Goal: Navigation & Orientation: Find specific page/section

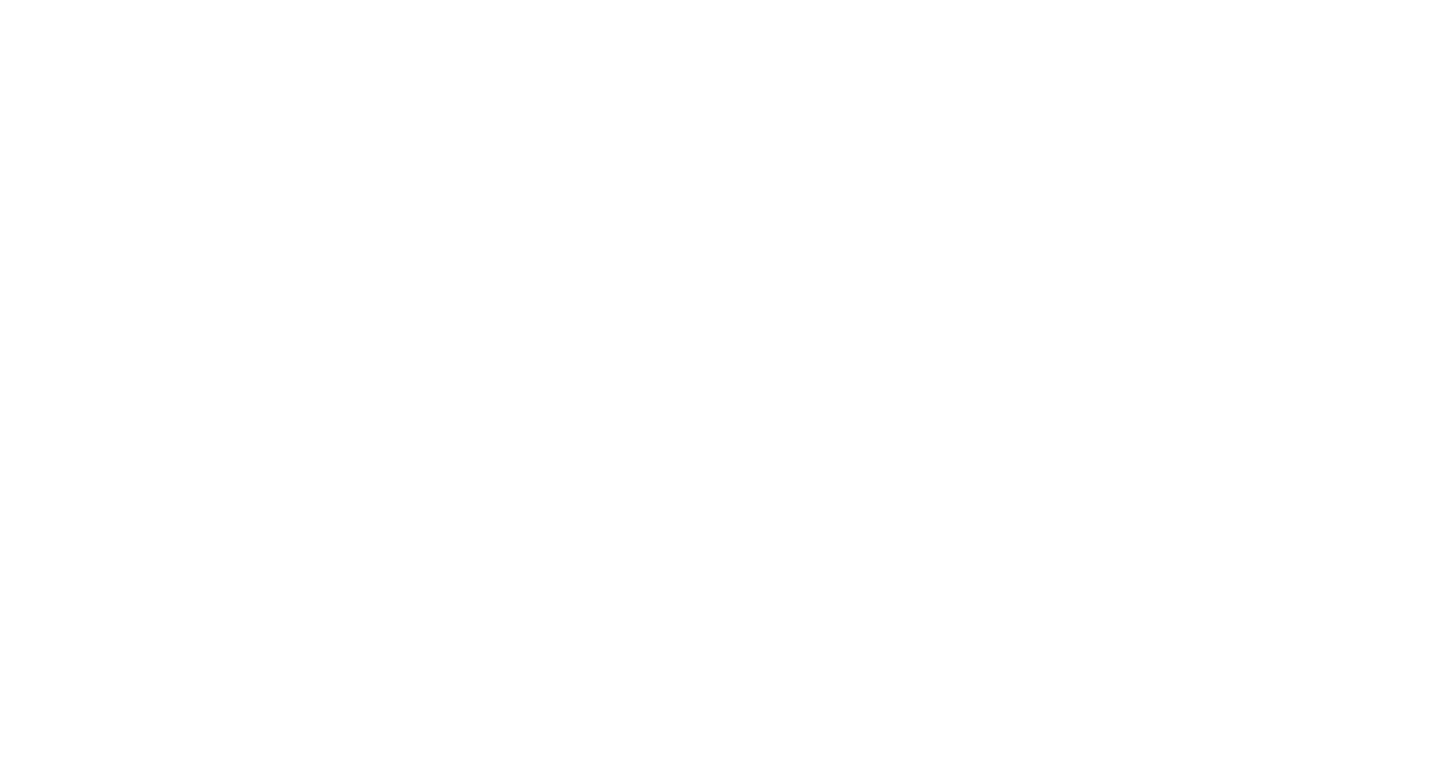
select select "*"
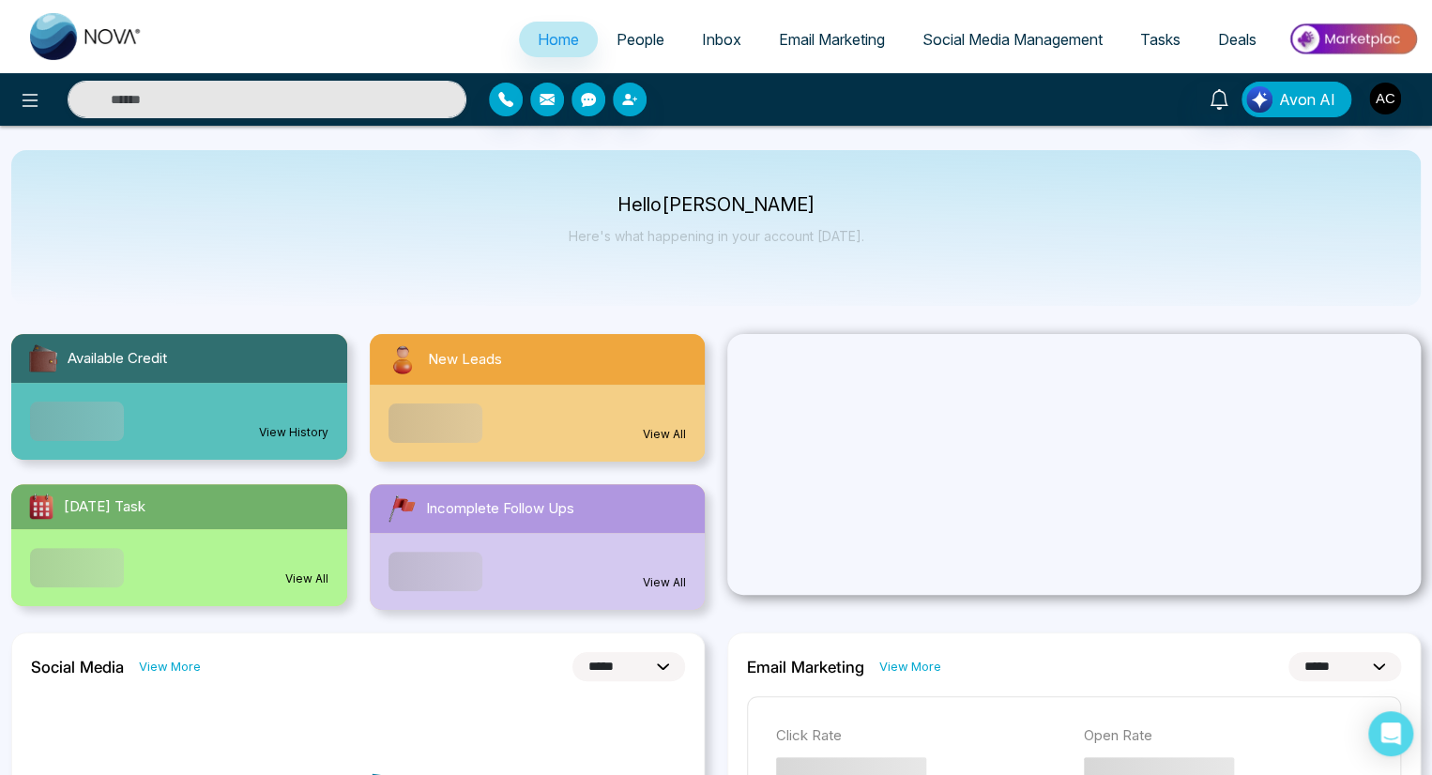
click at [544, 39] on span "Home" at bounding box center [558, 39] width 41 height 19
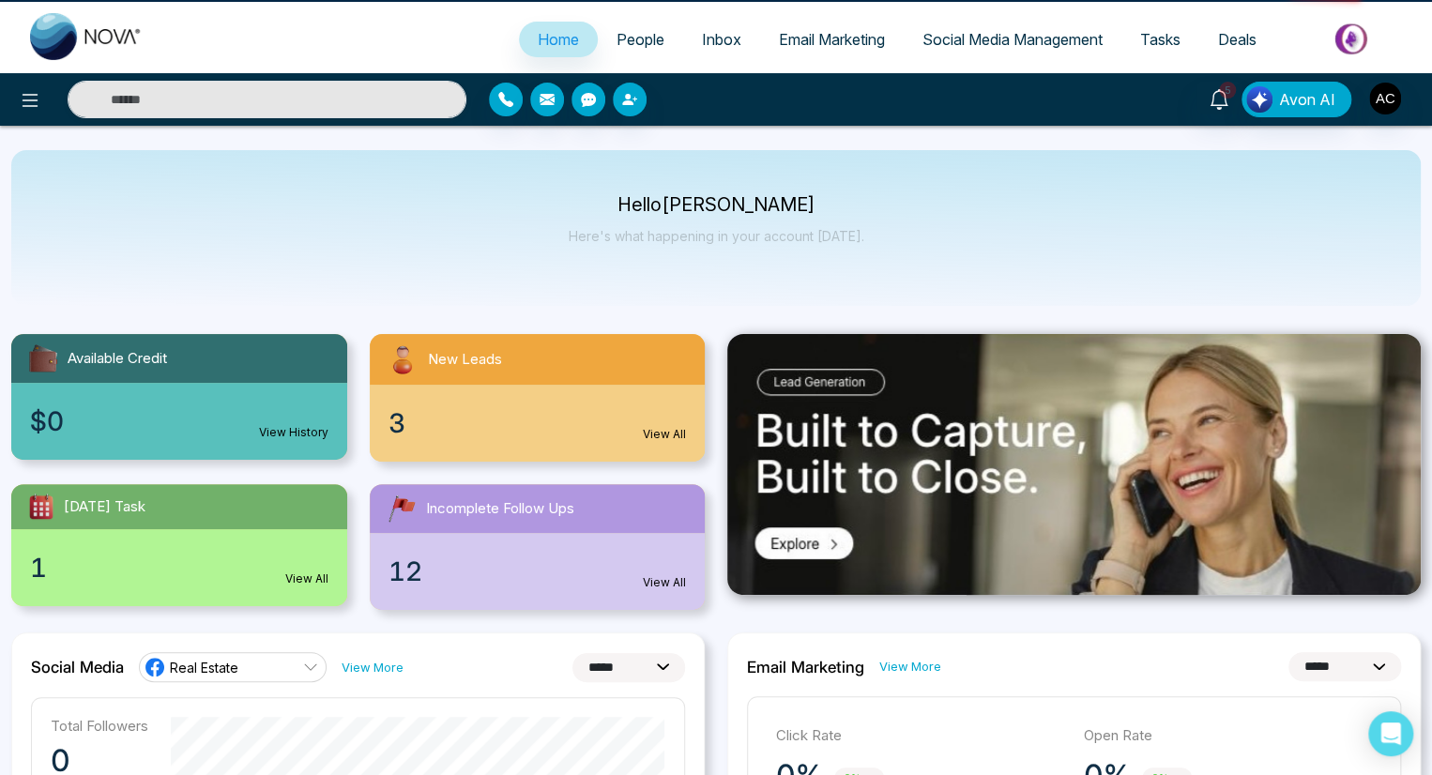
click at [544, 39] on span "Home" at bounding box center [558, 39] width 41 height 19
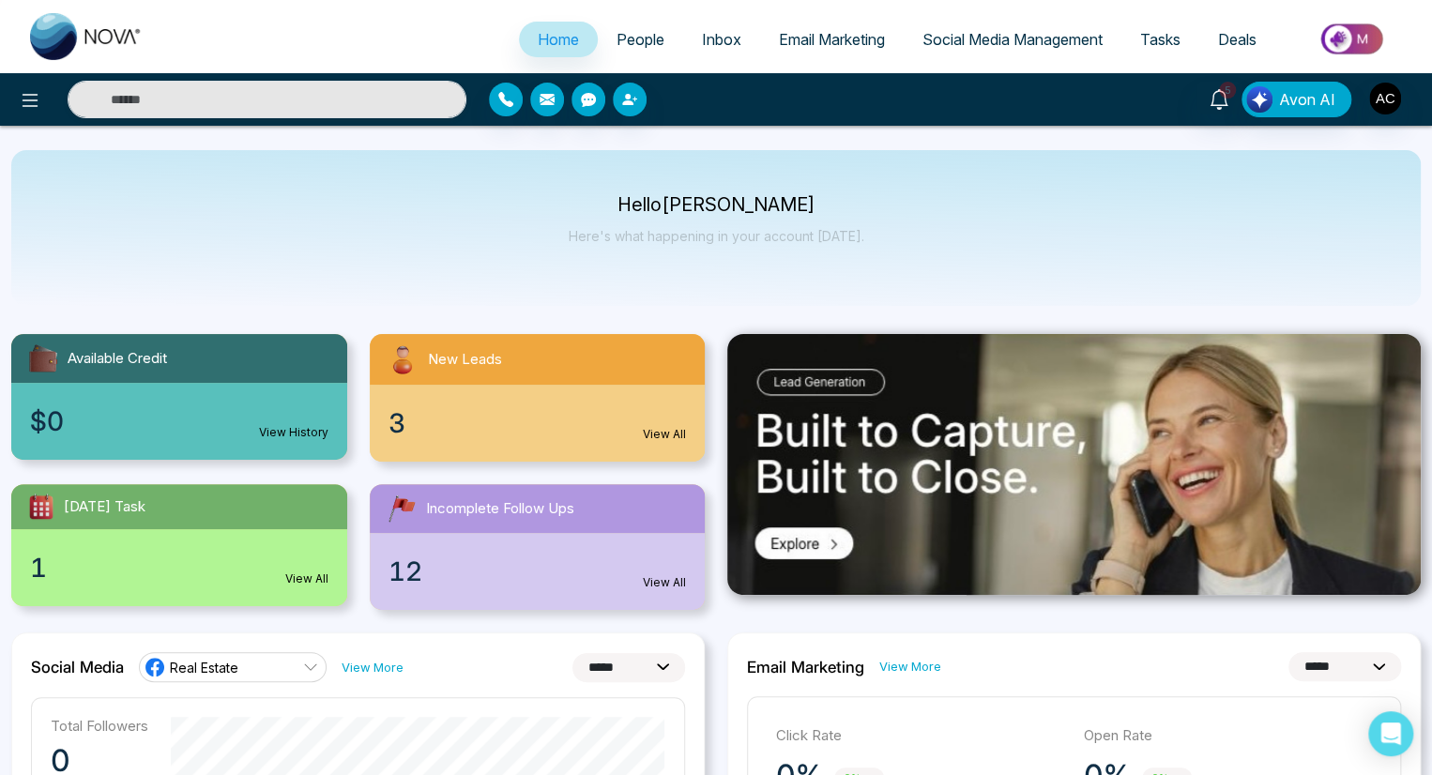
click at [627, 39] on span "People" at bounding box center [640, 39] width 48 height 19
click at [707, 39] on span "Inbox" at bounding box center [721, 39] width 39 height 19
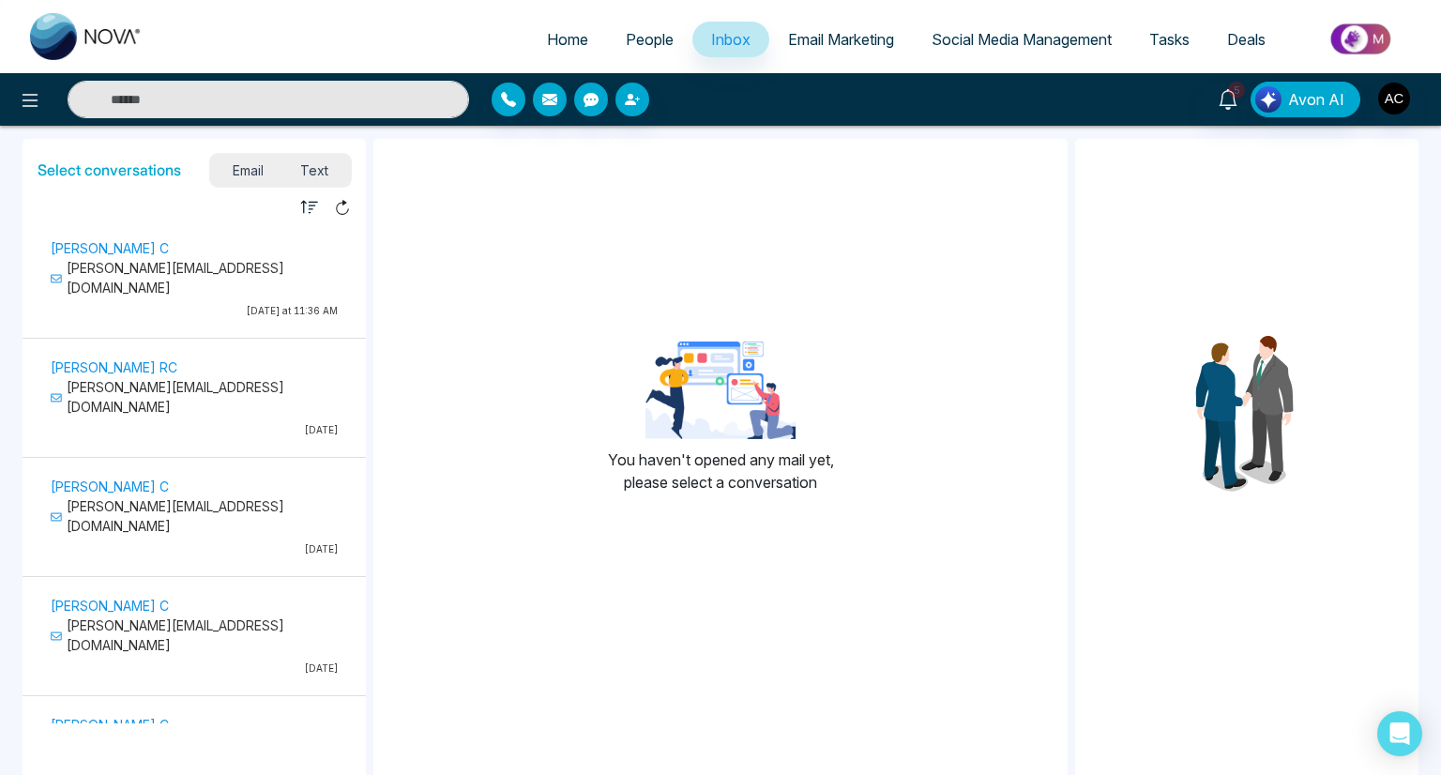
click at [830, 39] on span "Email Marketing" at bounding box center [841, 39] width 106 height 19
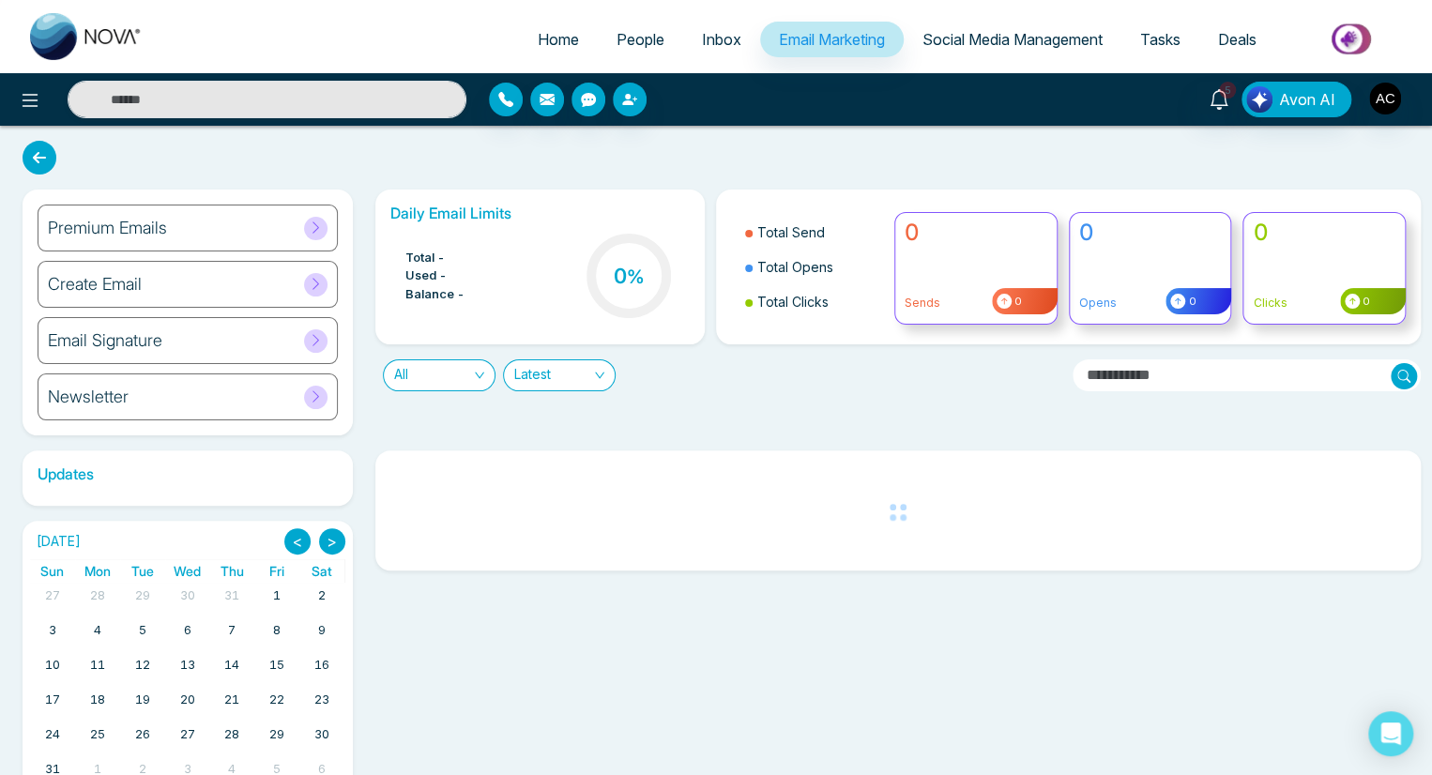
click at [821, 39] on span "Email Marketing" at bounding box center [832, 39] width 106 height 19
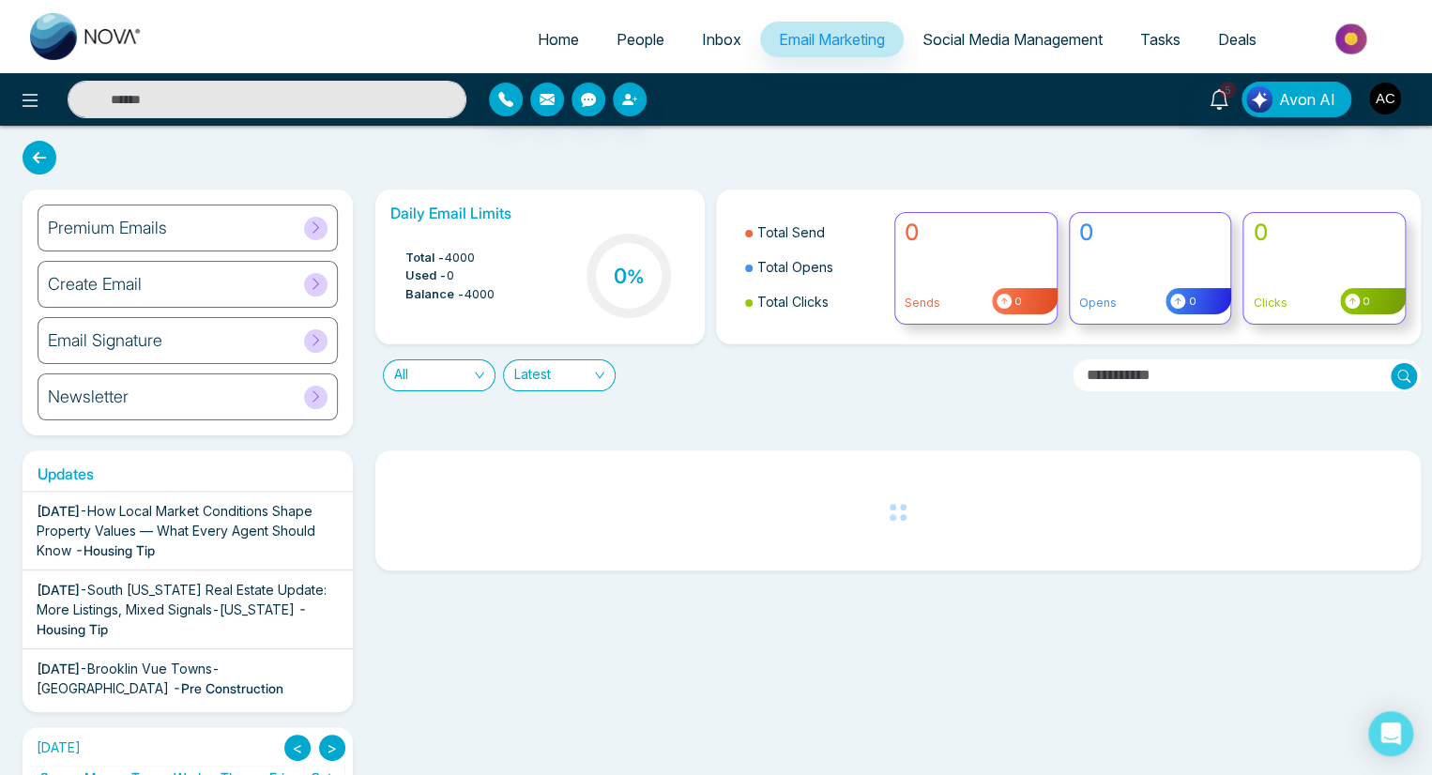
click at [1008, 39] on span "Social Media Management" at bounding box center [1012, 39] width 180 height 19
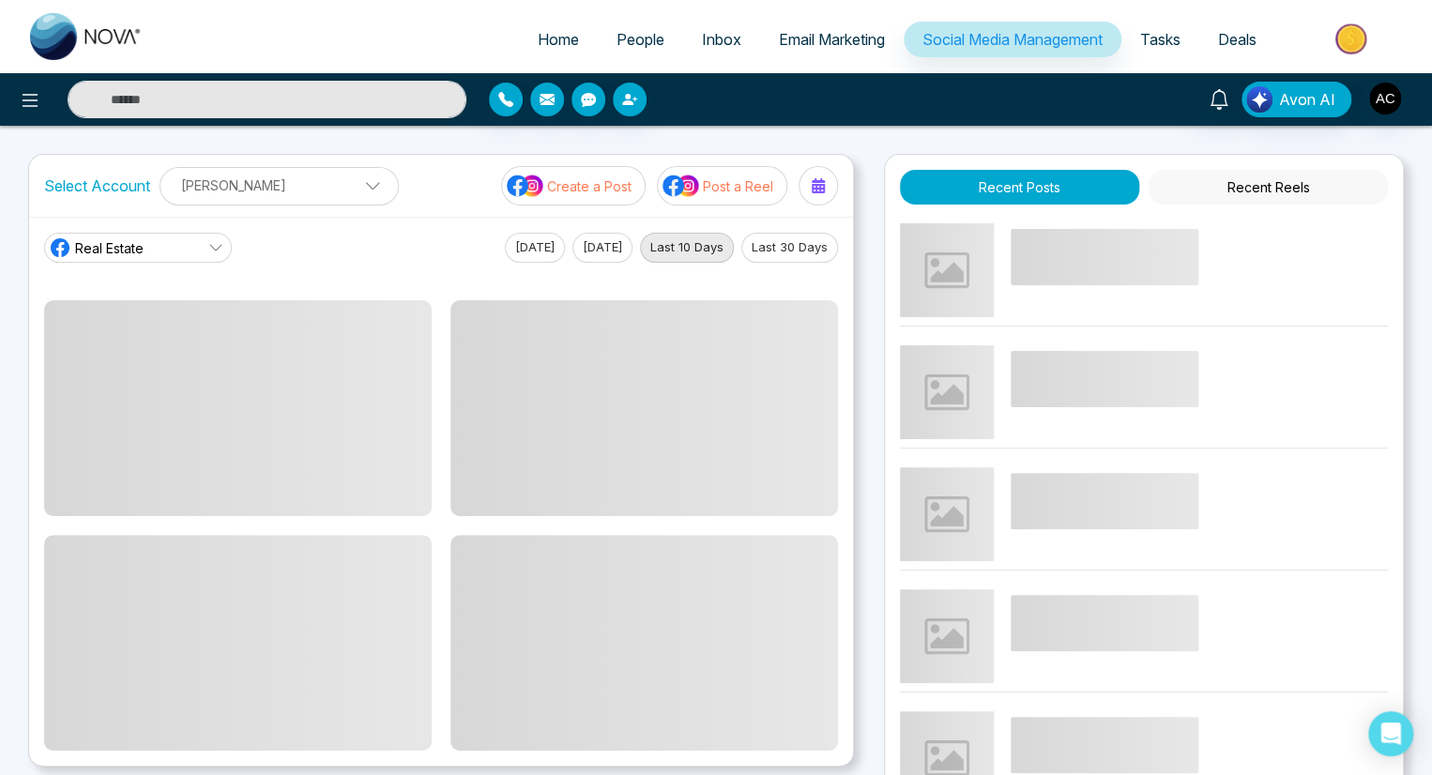
click at [1008, 39] on span "Social Media Management" at bounding box center [1012, 39] width 180 height 19
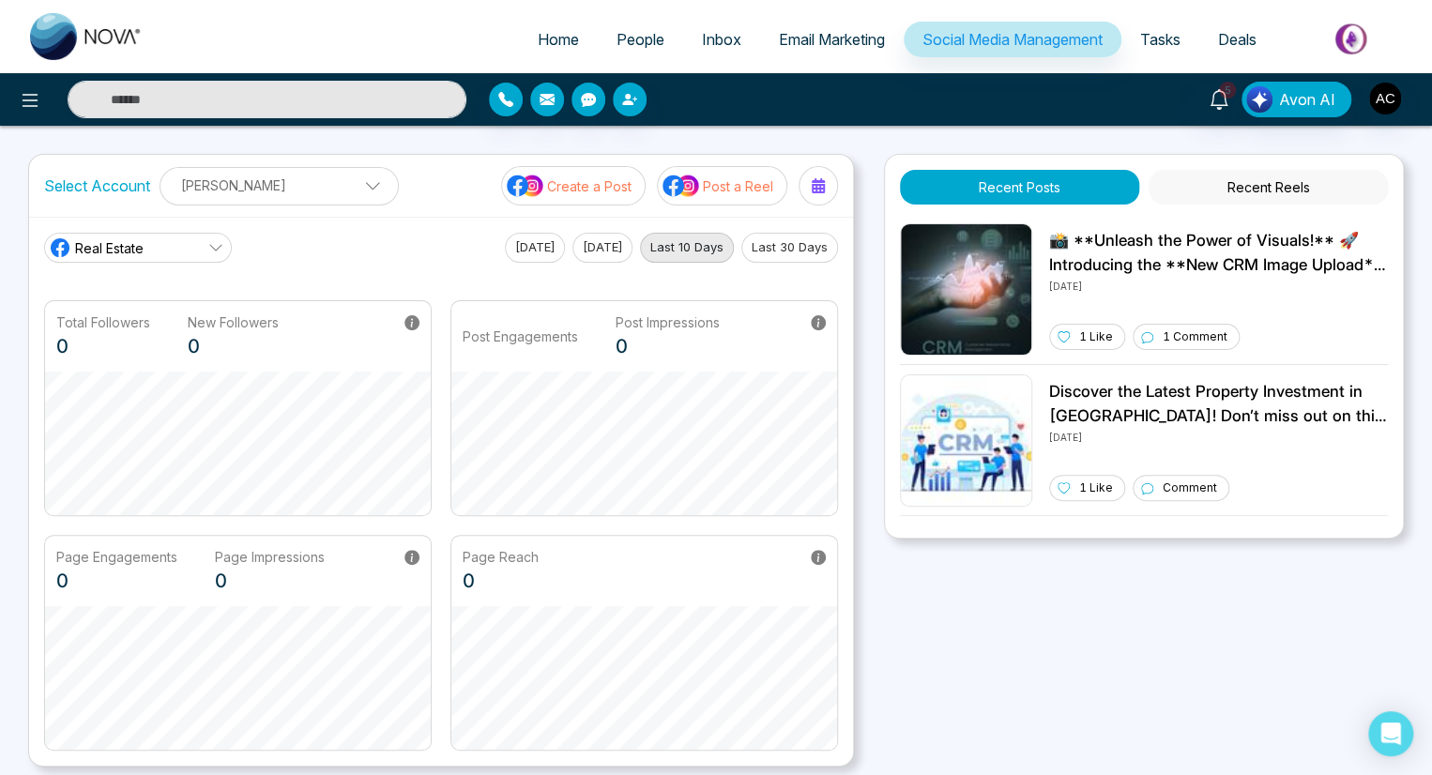
click at [1158, 39] on span "Tasks" at bounding box center [1160, 39] width 40 height 19
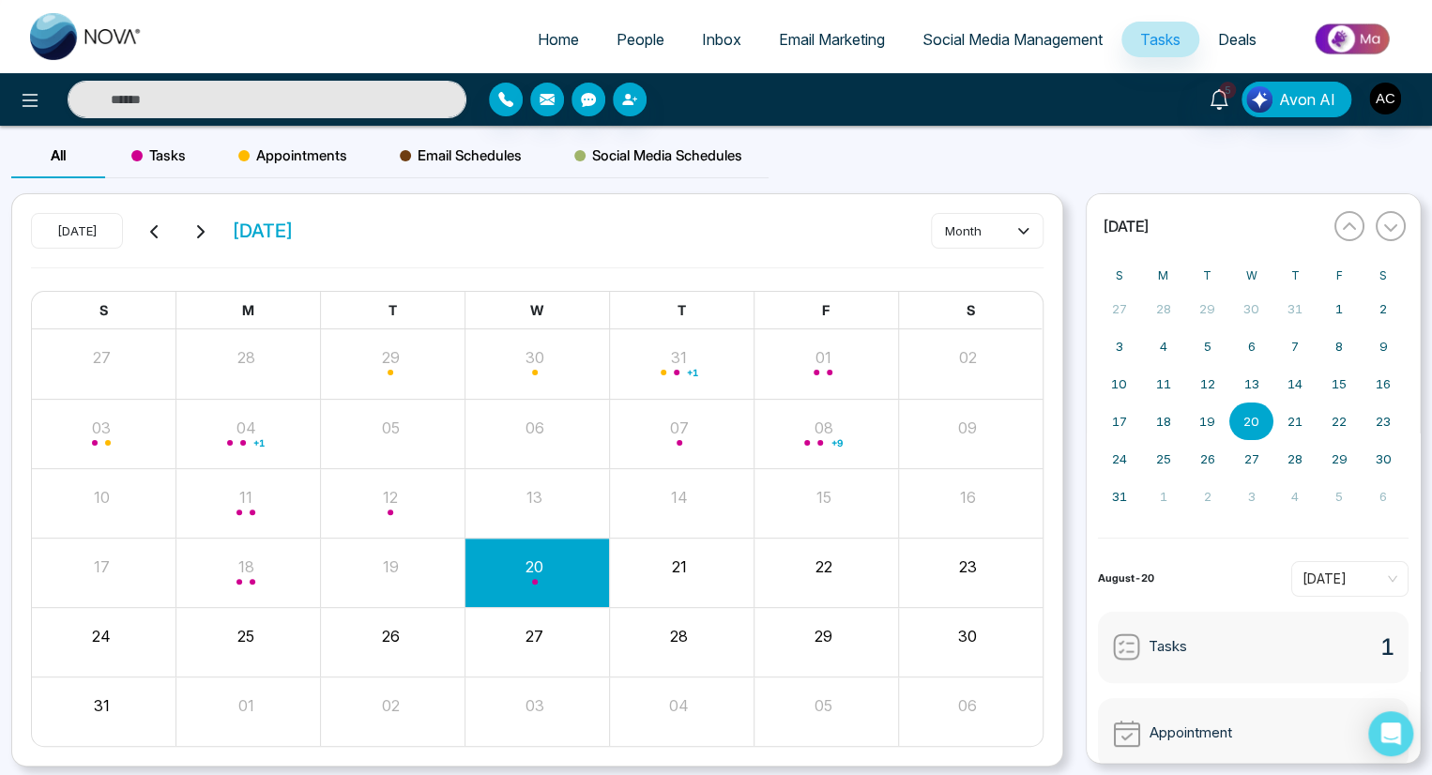
click at [1158, 39] on span "Tasks" at bounding box center [1160, 39] width 40 height 19
click at [1235, 39] on span "Deals" at bounding box center [1237, 39] width 38 height 19
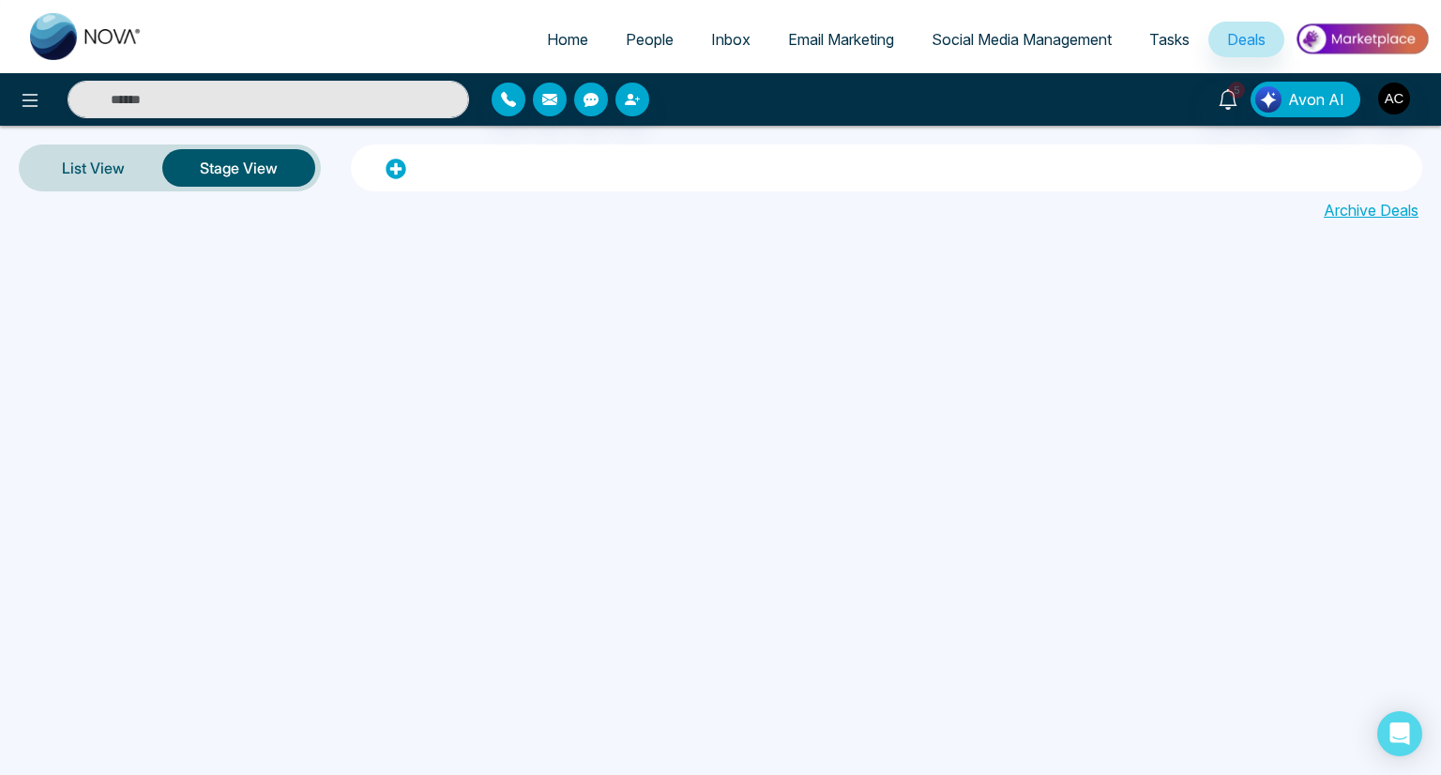
click at [1246, 39] on span "Deals" at bounding box center [1246, 39] width 38 height 19
